Goal: Check status: Check status

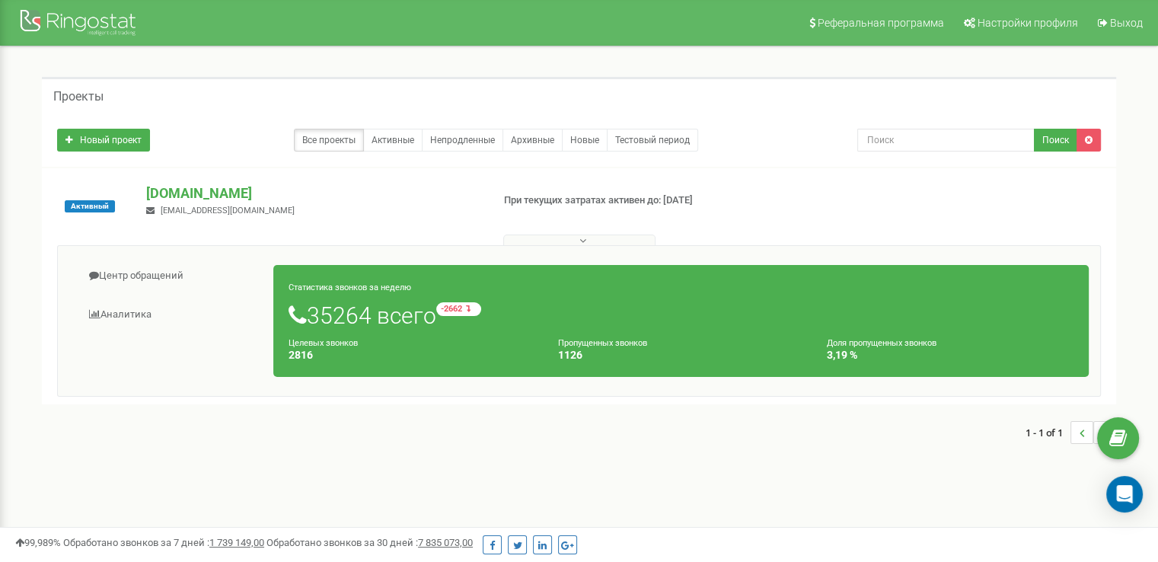
click at [192, 255] on div "Центр обращений Аналитика Статистика звонков за неделю 35264 всего -2662 относи…" at bounding box center [578, 320] width 1043 height 151
click at [135, 272] on link "Центр обращений" at bounding box center [171, 275] width 205 height 37
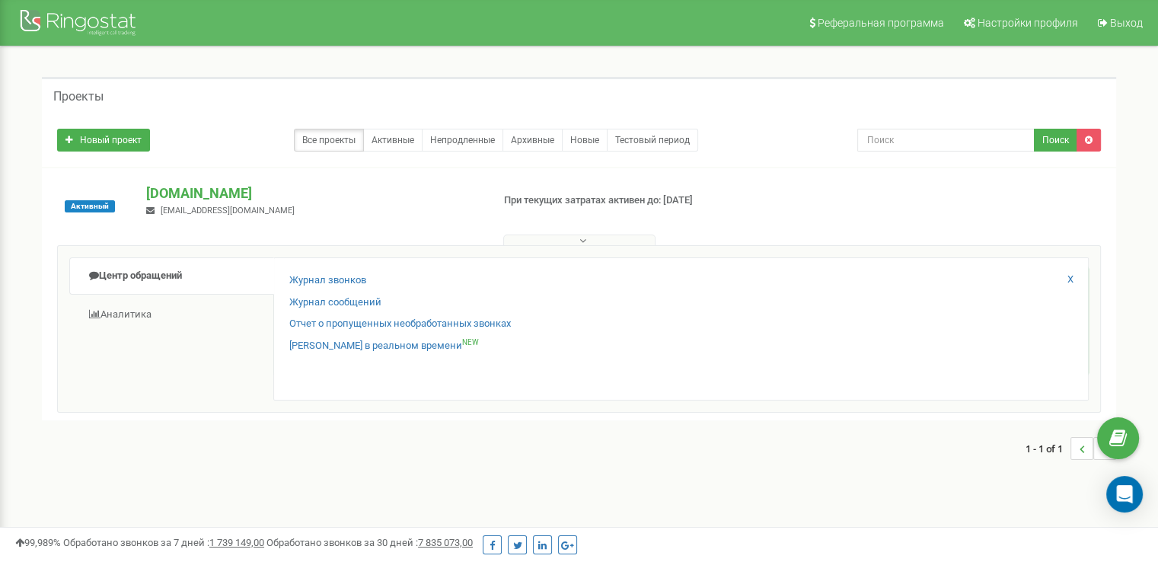
click at [343, 290] on div "Журнал звонков" at bounding box center [680, 284] width 783 height 22
click at [339, 286] on link "Журнал звонков" at bounding box center [327, 280] width 77 height 14
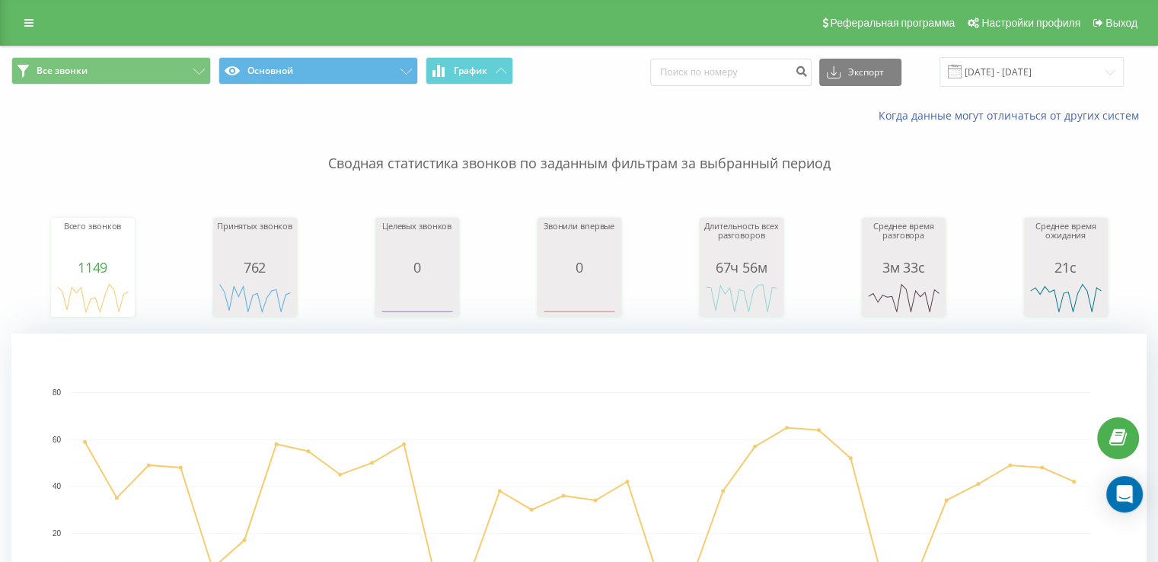
drag, startPoint x: 426, startPoint y: 165, endPoint x: 380, endPoint y: 174, distance: 47.3
drag, startPoint x: 380, startPoint y: 174, endPoint x: 327, endPoint y: 175, distance: 52.5
drag, startPoint x: 317, startPoint y: 167, endPoint x: 691, endPoint y: 167, distance: 373.7
drag, startPoint x: 691, startPoint y: 167, endPoint x: 625, endPoint y: 156, distance: 67.2
drag, startPoint x: 420, startPoint y: 165, endPoint x: 390, endPoint y: 164, distance: 30.5
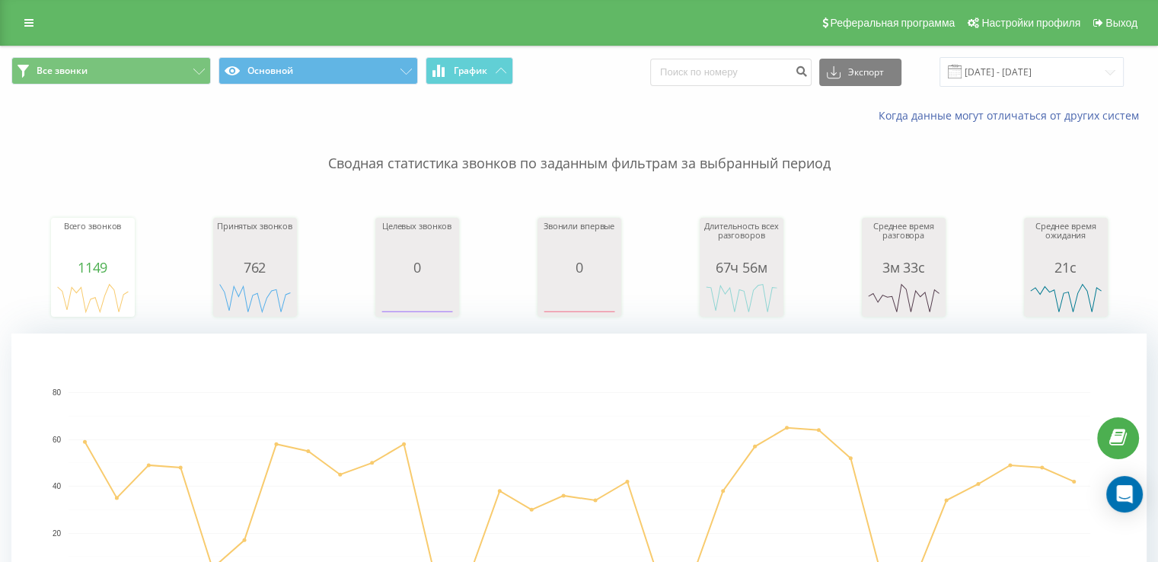
drag, startPoint x: 390, startPoint y: 164, endPoint x: 362, endPoint y: 186, distance: 35.7
click at [362, 187] on div "Всего звонков 1149 date totalCalls [DATE] [PHONE_NUMBER][DATE] [PHONE_NUMBER][D…" at bounding box center [578, 252] width 1135 height 131
click at [965, 61] on input "[DATE] - [DATE]" at bounding box center [1031, 72] width 184 height 30
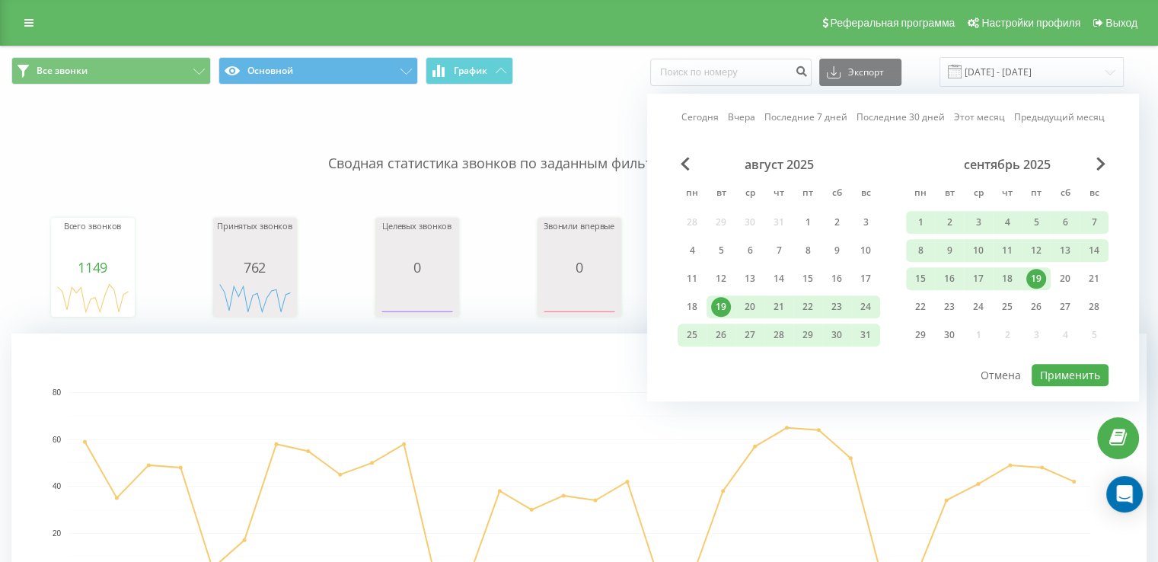
click at [1037, 284] on div "19" at bounding box center [1036, 279] width 20 height 20
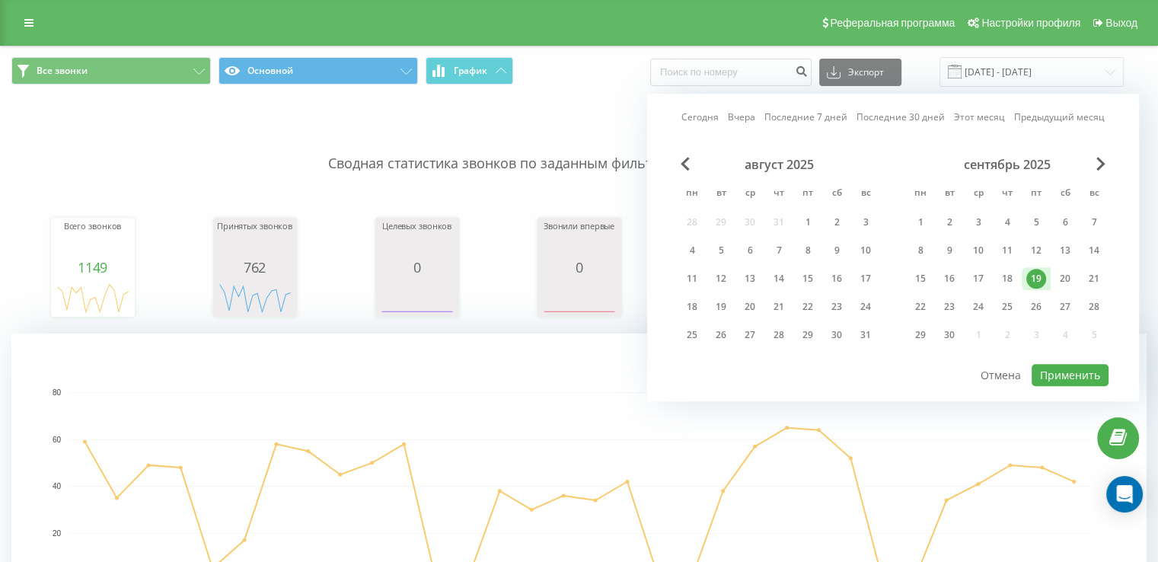
click at [1066, 355] on div "август 2025 пн вт ср чт пт сб вс 28 29 30 31 1 2 3 4 5 6 7 8 9 10 11 12 13 14 1…" at bounding box center [892, 260] width 431 height 206
click at [1066, 368] on button "Применить" at bounding box center [1069, 375] width 77 height 22
type input "[DATE] - [DATE]"
